Goal: Check status: Check status

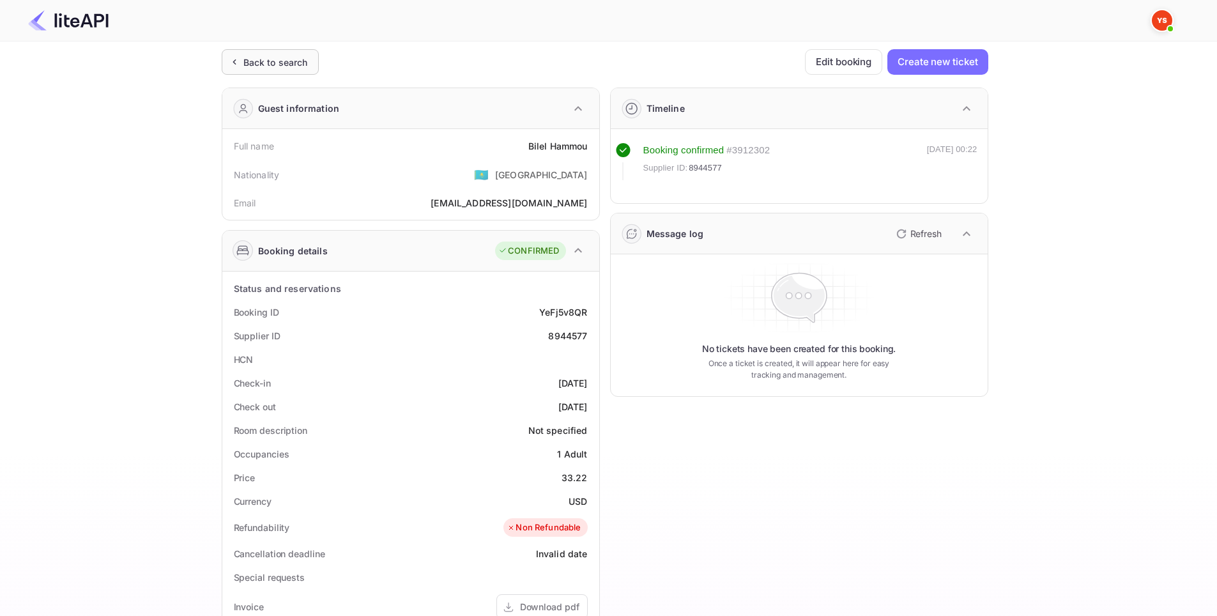
click at [280, 52] on div "Back to search" at bounding box center [270, 62] width 97 height 26
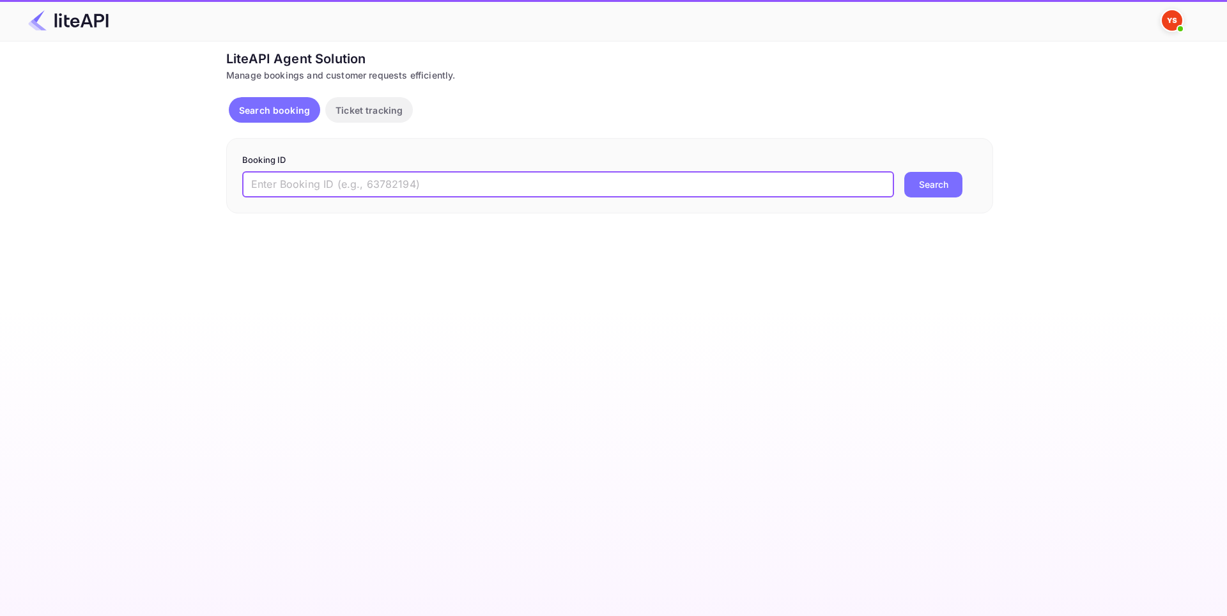
click at [343, 183] on input "text" at bounding box center [568, 185] width 652 height 26
paste input "8959592"
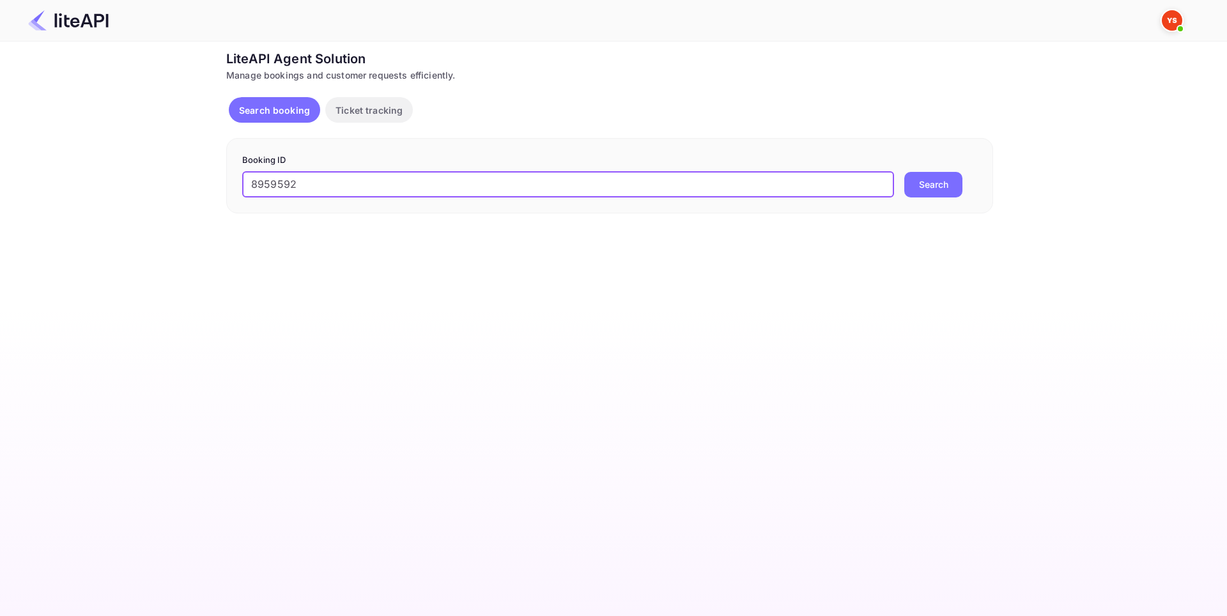
type input "8959592"
click at [917, 185] on button "Search" at bounding box center [933, 185] width 58 height 26
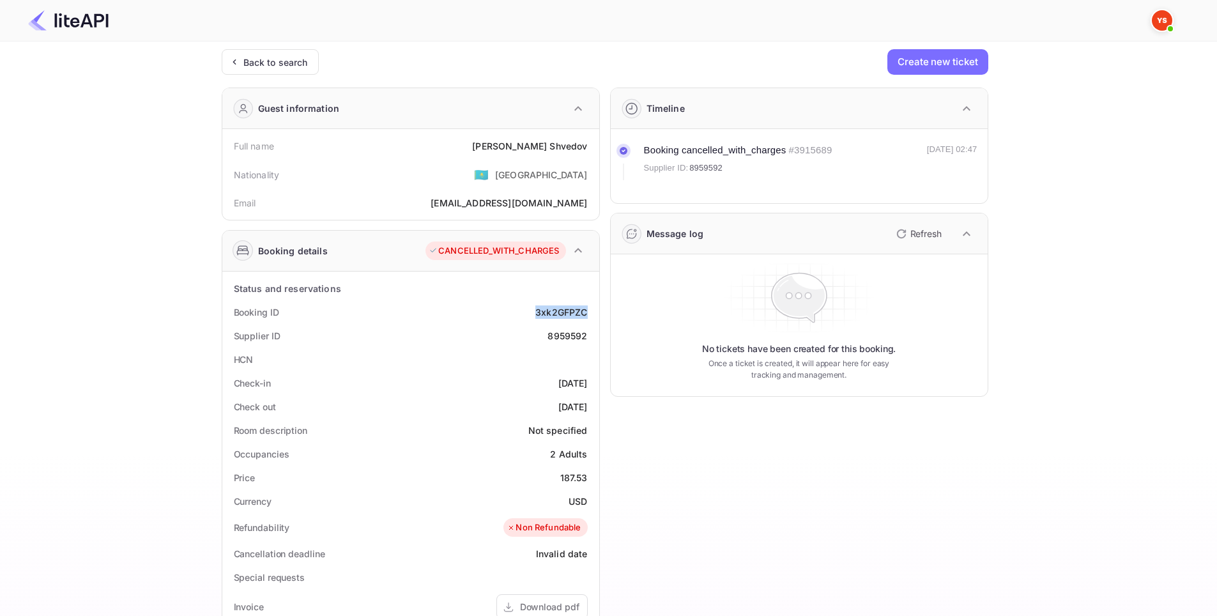
drag, startPoint x: 573, startPoint y: 312, endPoint x: 594, endPoint y: 315, distance: 20.6
click at [594, 315] on div "Booking ID 3xk2GFPZC" at bounding box center [410, 312] width 367 height 24
copy div "3xk2GFPZC"
drag, startPoint x: 563, startPoint y: 337, endPoint x: 595, endPoint y: 338, distance: 31.3
click at [595, 338] on div "Status and reservations Booking ID 3xk2GFPZC Supplier ID 8959592 HCN Check-in […" at bounding box center [410, 588] width 377 height 633
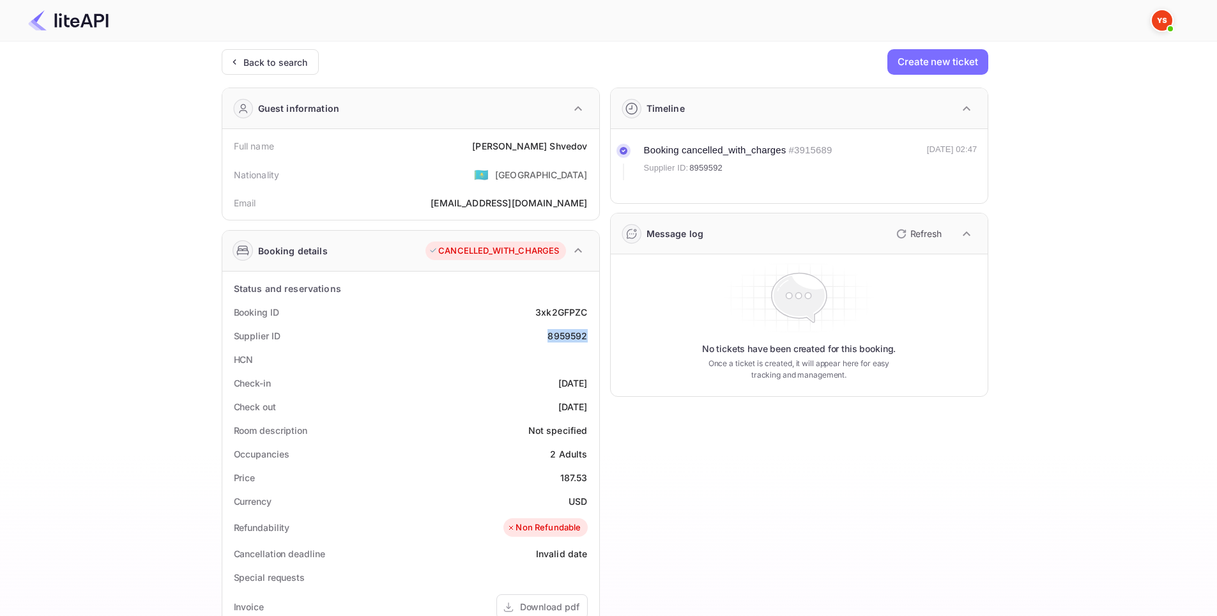
copy div "8959592"
drag, startPoint x: 510, startPoint y: 146, endPoint x: 588, endPoint y: 148, distance: 78.0
click at [588, 148] on div "Full name [PERSON_NAME]" at bounding box center [410, 146] width 367 height 24
copy div "[PERSON_NAME]"
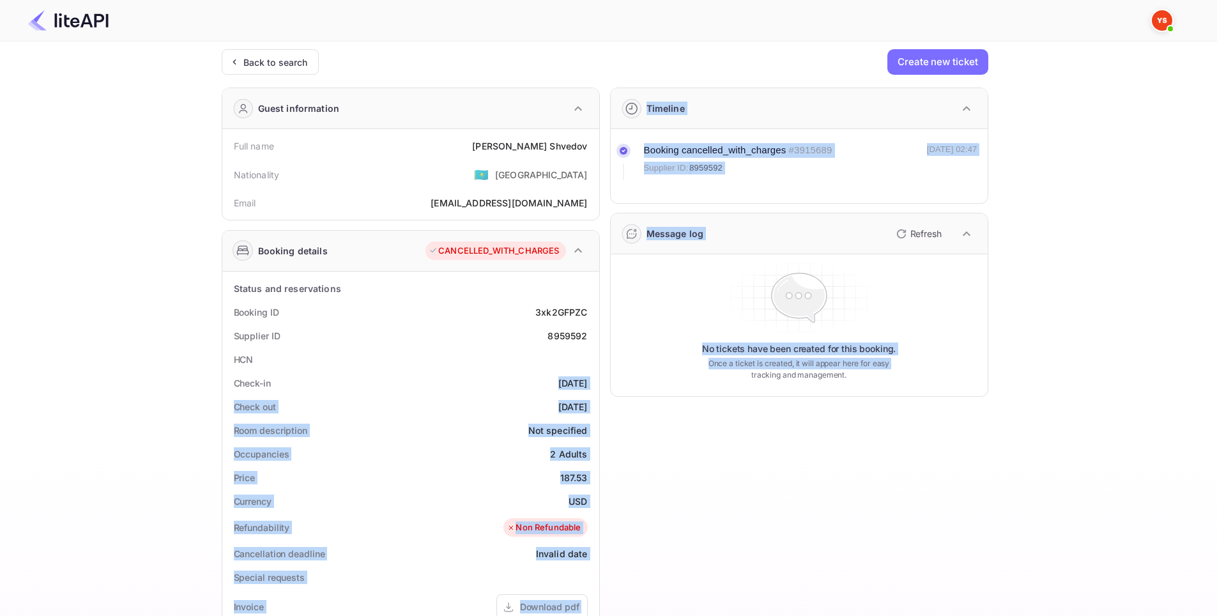
drag, startPoint x: 542, startPoint y: 384, endPoint x: 602, endPoint y: 385, distance: 60.7
click at [602, 385] on div "Guest information Full name [PERSON_NAME] Nationality 🇰🇿 [DEMOGRAPHIC_DATA] Ema…" at bounding box center [599, 495] width 777 height 837
click at [539, 374] on div "Check-in [DATE]" at bounding box center [410, 383] width 367 height 24
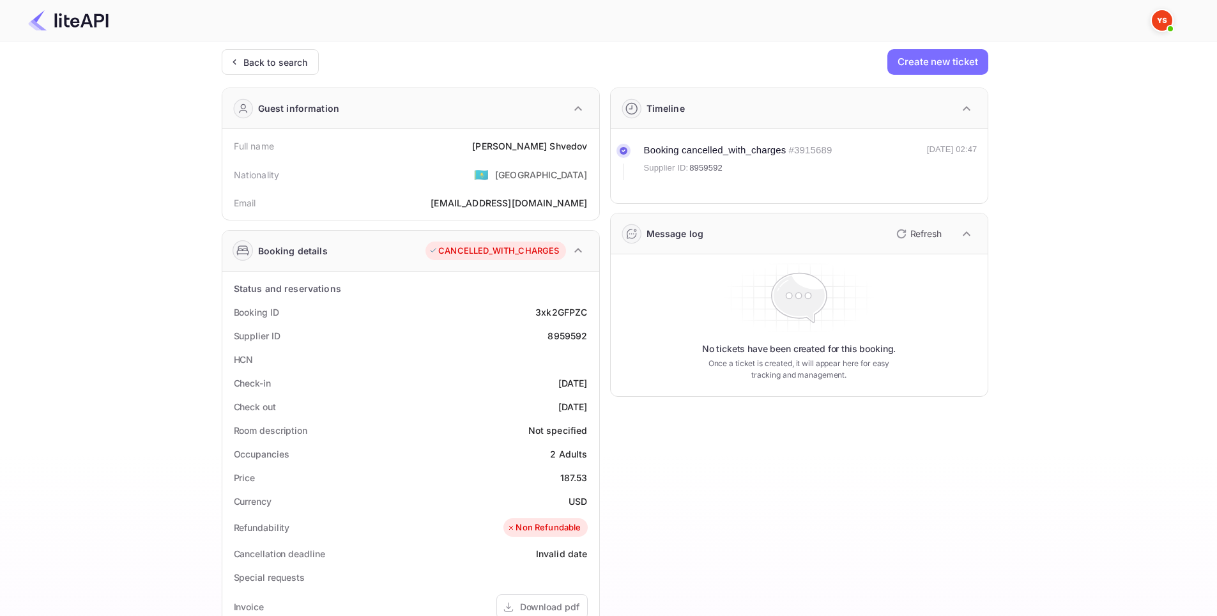
drag, startPoint x: 531, startPoint y: 383, endPoint x: 594, endPoint y: 377, distance: 63.6
click at [595, 377] on div "Status and reservations Booking ID 3xk2GFPZC Supplier ID 8959592 HCN Check-in […" at bounding box center [410, 588] width 377 height 633
copy div "[DATE]"
drag, startPoint x: 573, startPoint y: 406, endPoint x: 586, endPoint y: 406, distance: 13.4
click at [586, 406] on div "Check out [DATE]" at bounding box center [410, 407] width 367 height 24
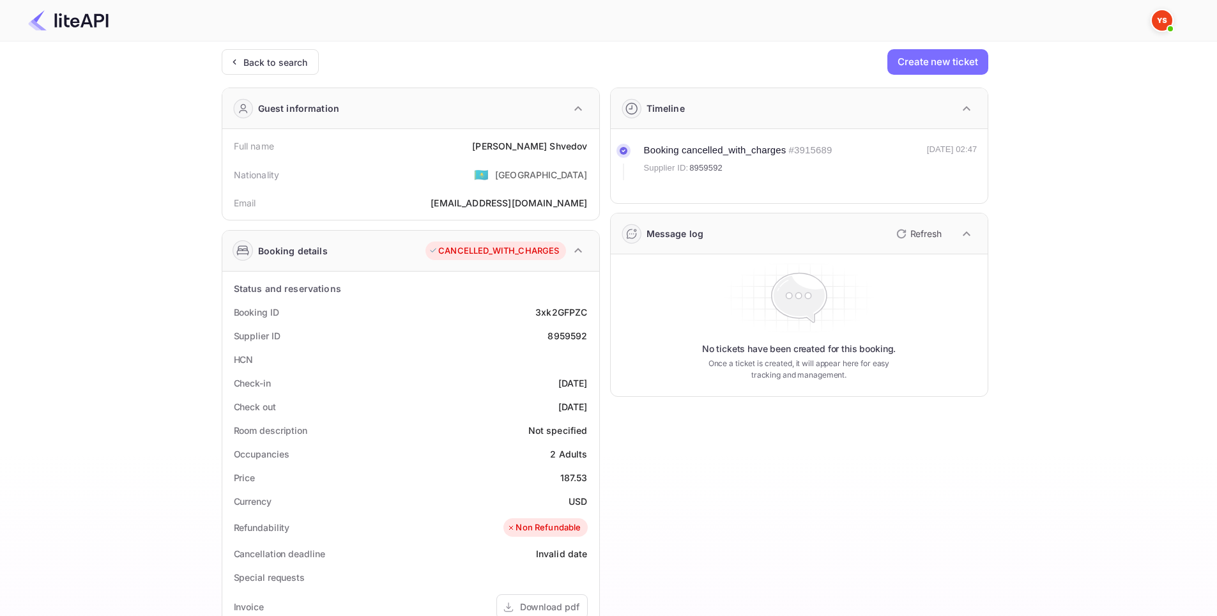
copy div "[DATE]"
